Goal: Task Accomplishment & Management: Manage account settings

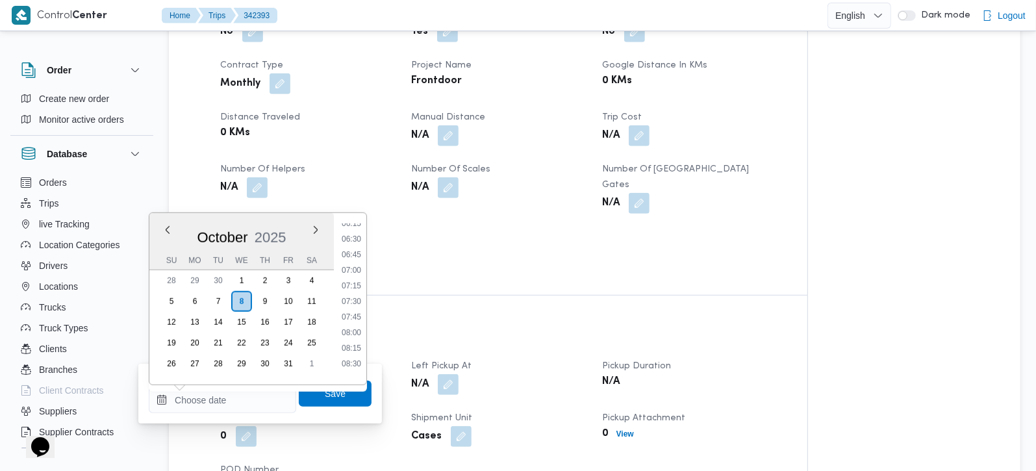
click at [353, 272] on li "07:00" at bounding box center [352, 270] width 30 height 13
type input "[DATE] 07:00"
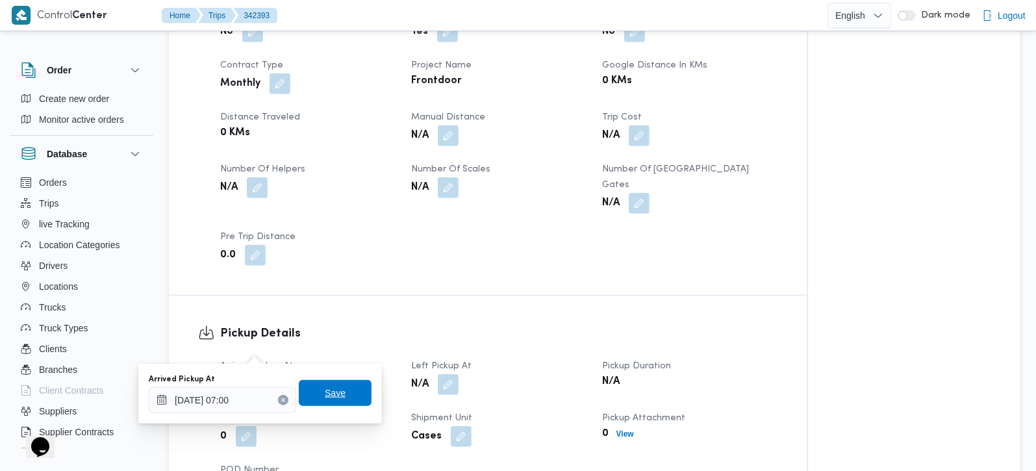
click at [325, 400] on span "Save" at bounding box center [335, 393] width 73 height 26
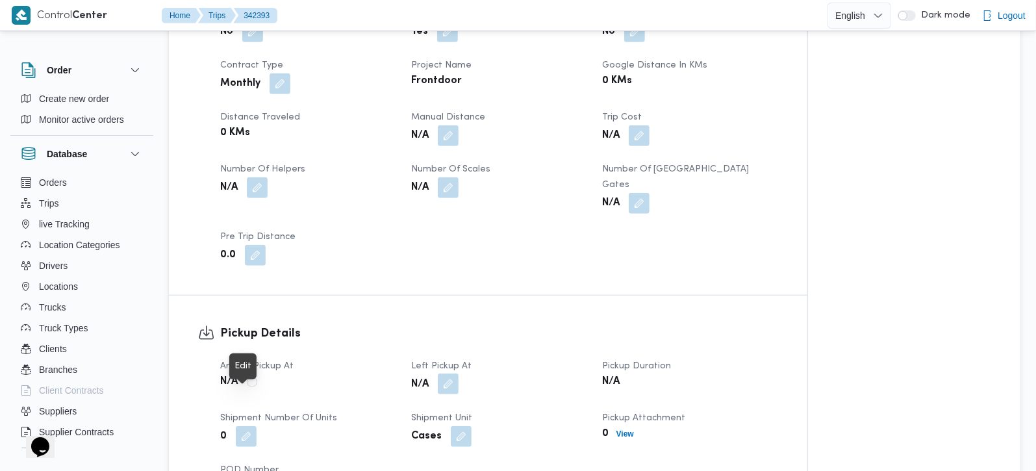
click at [453, 374] on button "button" at bounding box center [448, 384] width 21 height 21
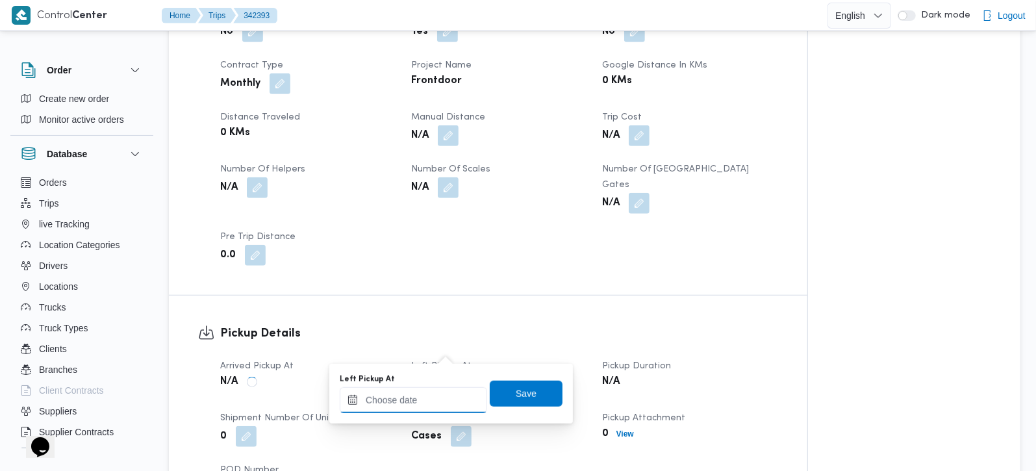
click at [434, 399] on input "Left Pickup At" at bounding box center [413, 400] width 147 height 26
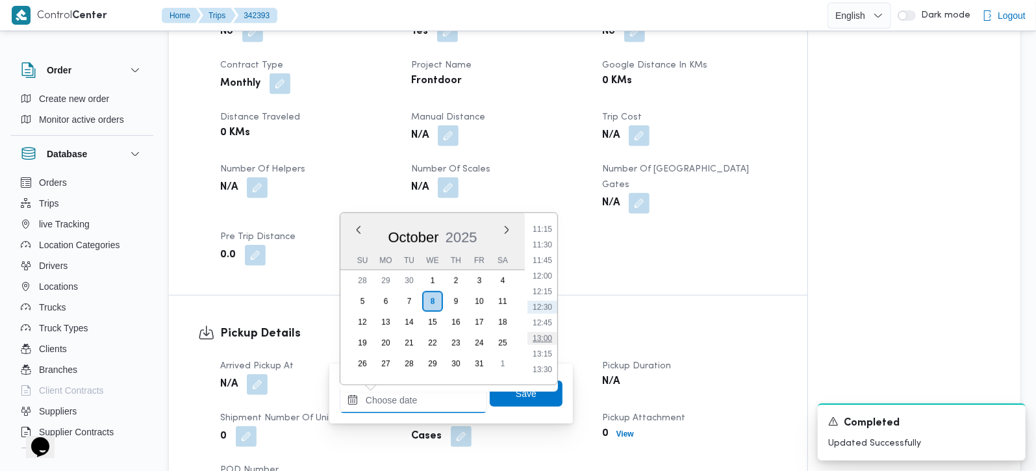
scroll to position [626, 0]
drag, startPoint x: 550, startPoint y: 227, endPoint x: 547, endPoint y: 235, distance: 8.4
click at [550, 227] on li "10:00" at bounding box center [542, 228] width 30 height 13
type input "[DATE] 10:00"
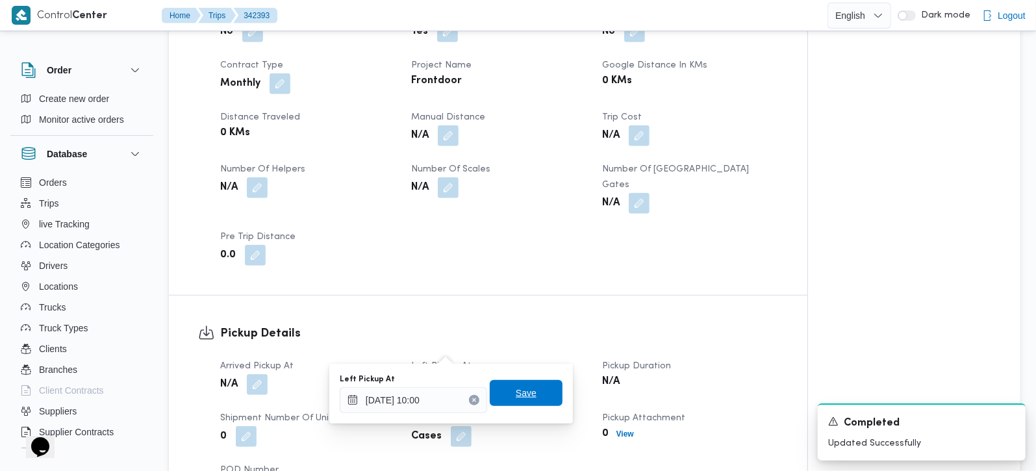
click at [516, 398] on span "Save" at bounding box center [526, 393] width 21 height 16
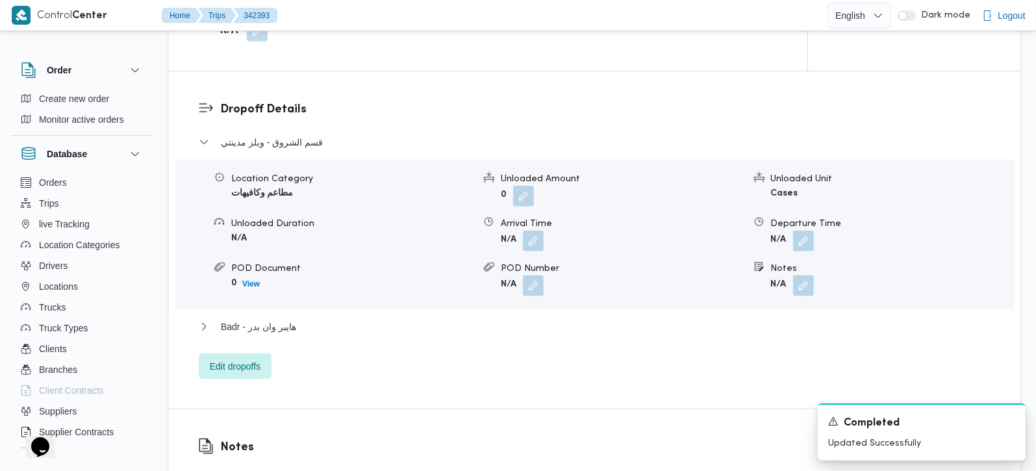
scroll to position [1070, 0]
click at [256, 357] on span "Edit dropoffs" at bounding box center [235, 365] width 51 height 16
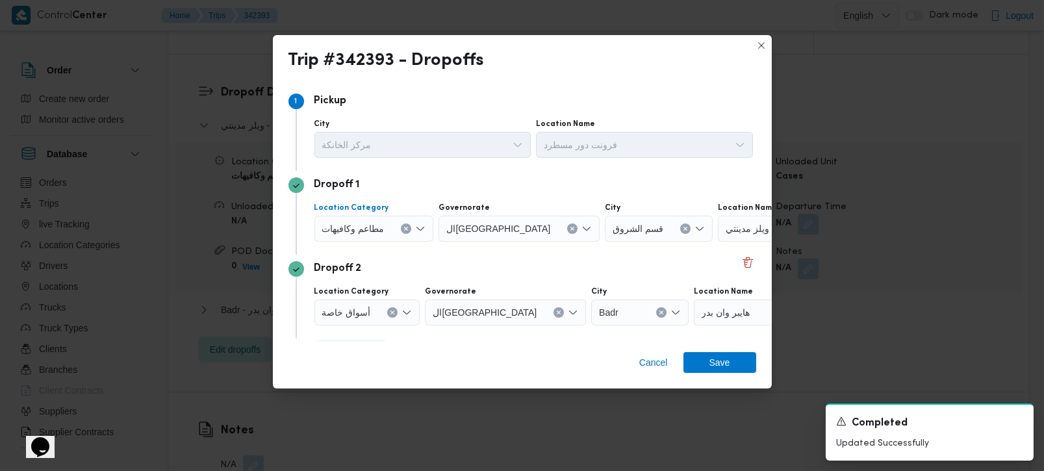
click at [411, 223] on div "مطاعم وكافيهات" at bounding box center [374, 229] width 120 height 26
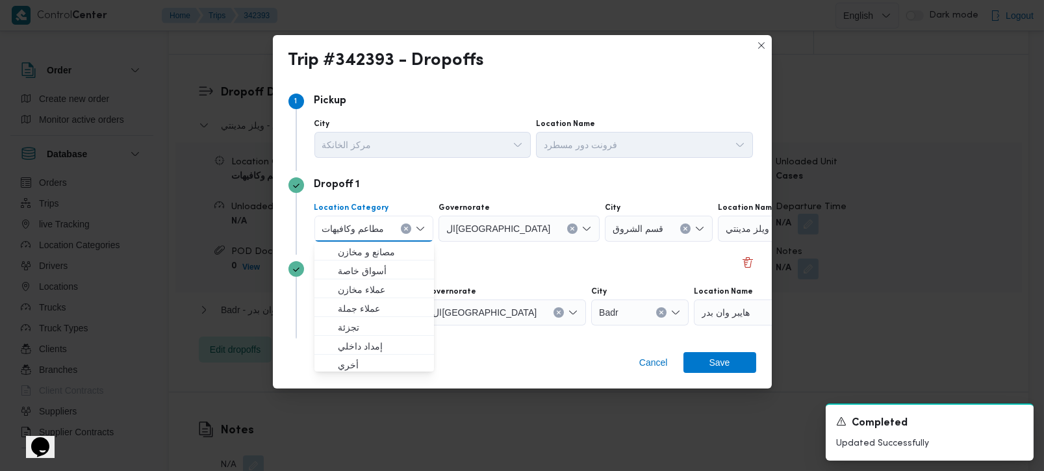
click at [401, 223] on div "مطاعم وكافيهات" at bounding box center [374, 229] width 120 height 26
click at [406, 223] on button "Clear input" at bounding box center [406, 228] width 10 height 10
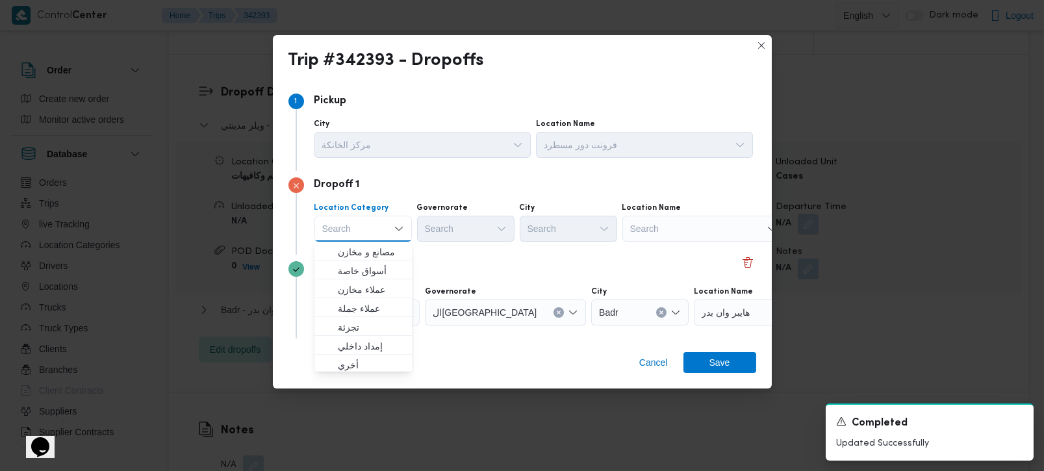
click at [651, 231] on div "Search" at bounding box center [703, 229] width 162 height 26
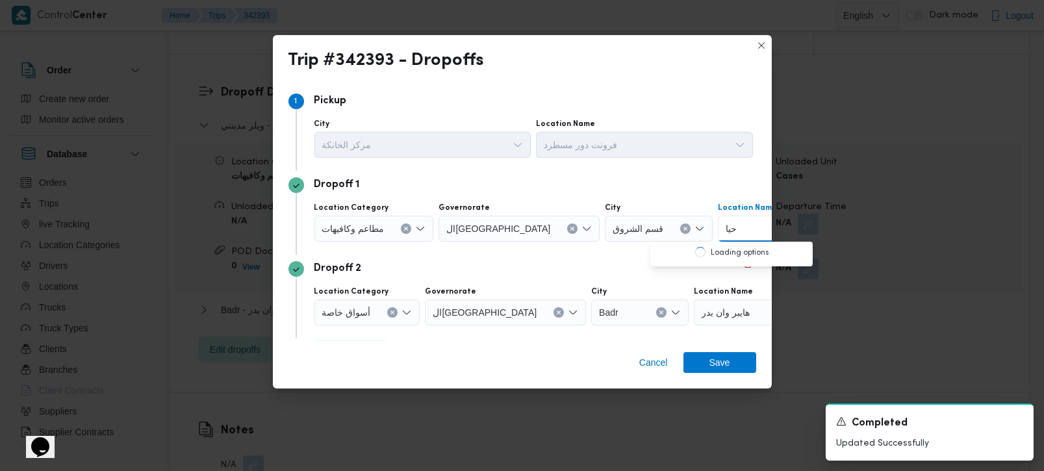
type input "حياه"
click at [406, 231] on button "Clear input" at bounding box center [406, 228] width 10 height 10
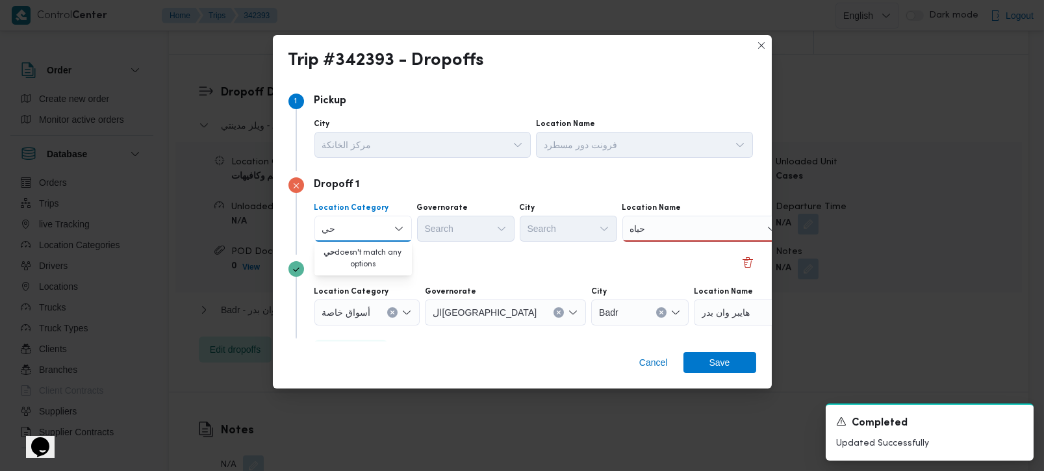
type input "ح"
click at [673, 228] on div "حياه حياه" at bounding box center [703, 229] width 162 height 26
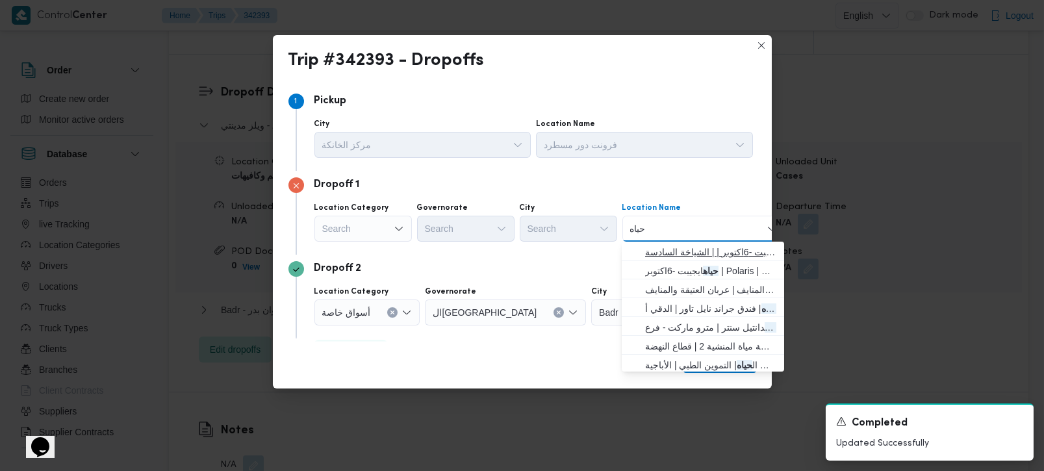
type input "حياه"
click at [677, 253] on span "حياه ايجيبت -6اكتوبر | | الشياخة السادسة" at bounding box center [710, 252] width 131 height 16
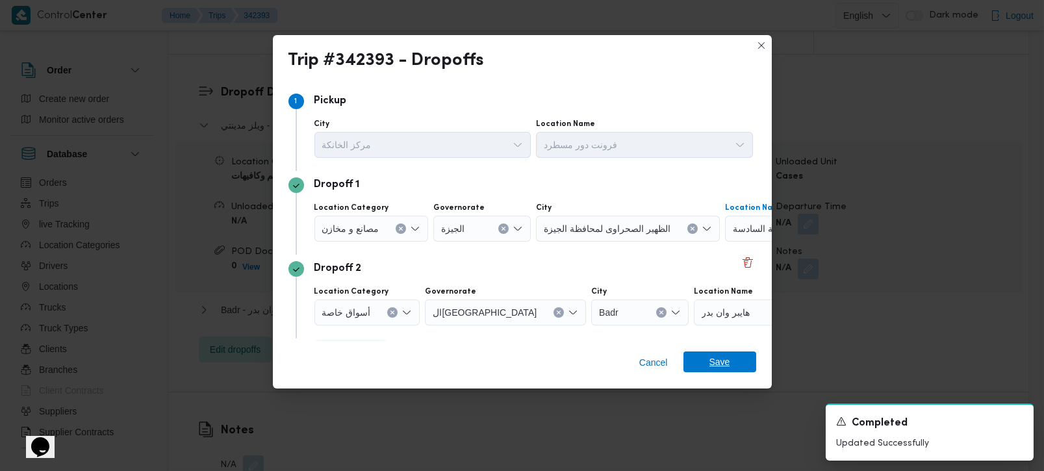
click at [711, 358] on span "Save" at bounding box center [719, 361] width 21 height 21
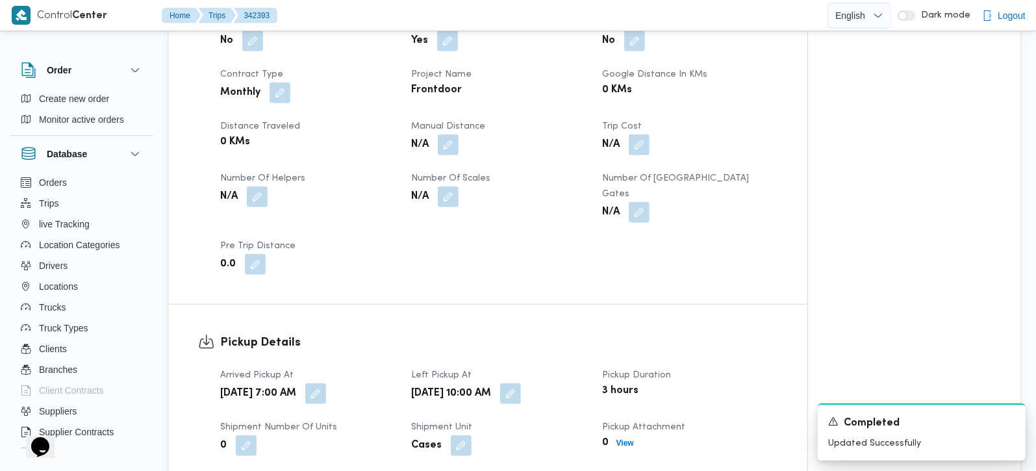
scroll to position [458, 0]
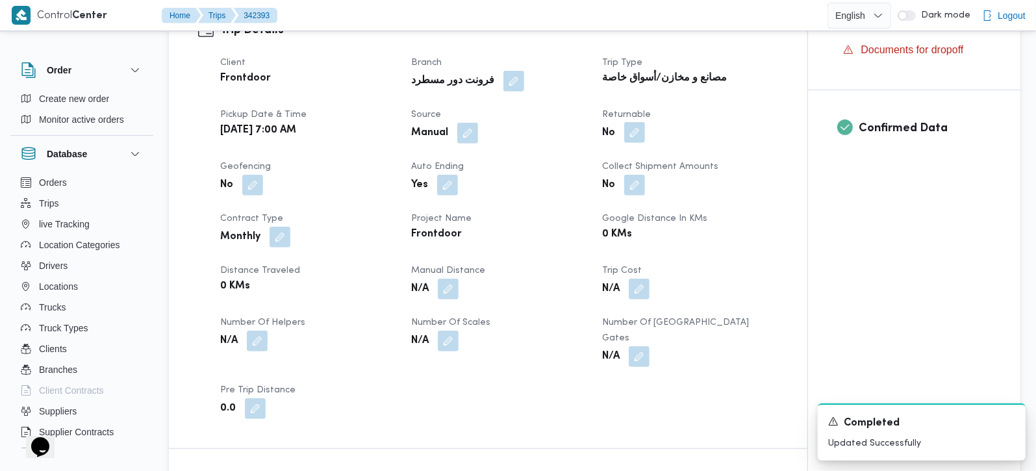
click at [633, 122] on button "button" at bounding box center [634, 132] width 21 height 21
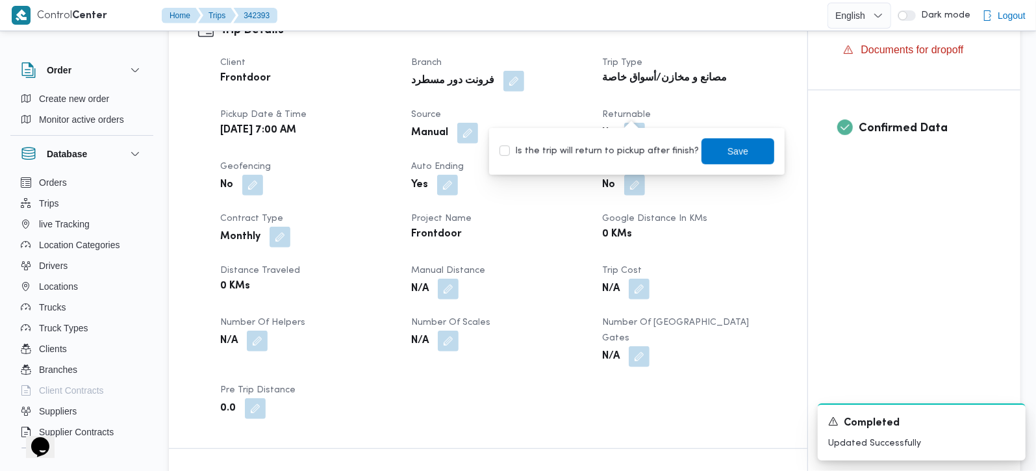
click at [624, 149] on label "Is the trip will return to pickup after finish?" at bounding box center [599, 152] width 199 height 16
checkbox input "true"
click at [702, 149] on span "Save" at bounding box center [738, 151] width 73 height 26
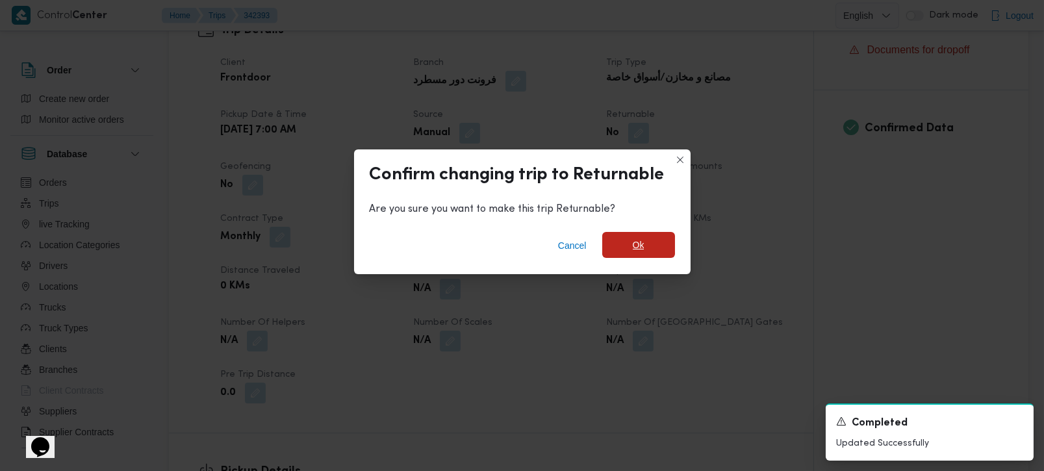
click at [659, 242] on span "Ok" at bounding box center [638, 245] width 73 height 26
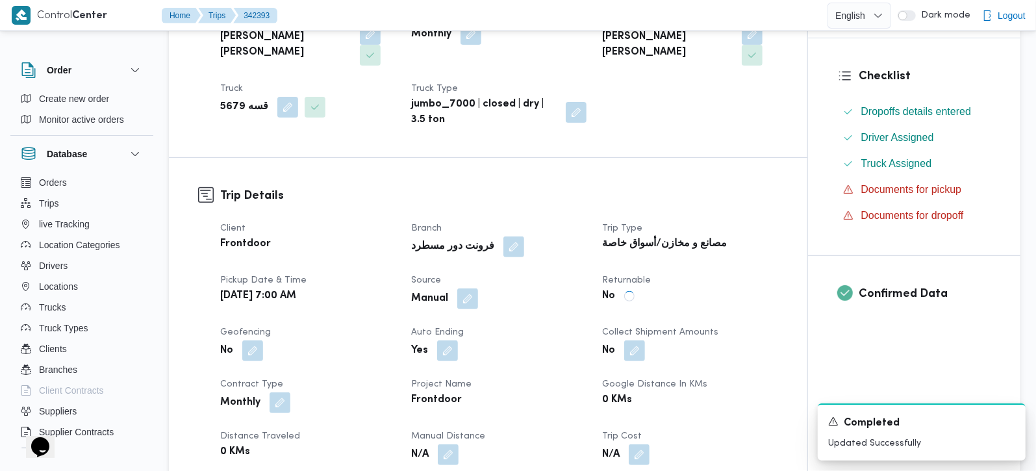
scroll to position [0, 0]
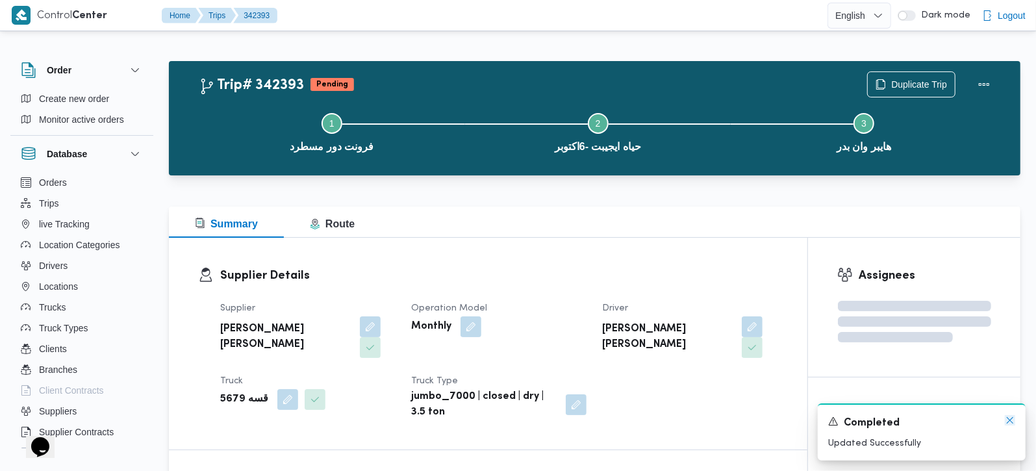
click at [1007, 417] on icon "Dismiss toast" at bounding box center [1010, 420] width 10 height 10
